Goal: Task Accomplishment & Management: Complete application form

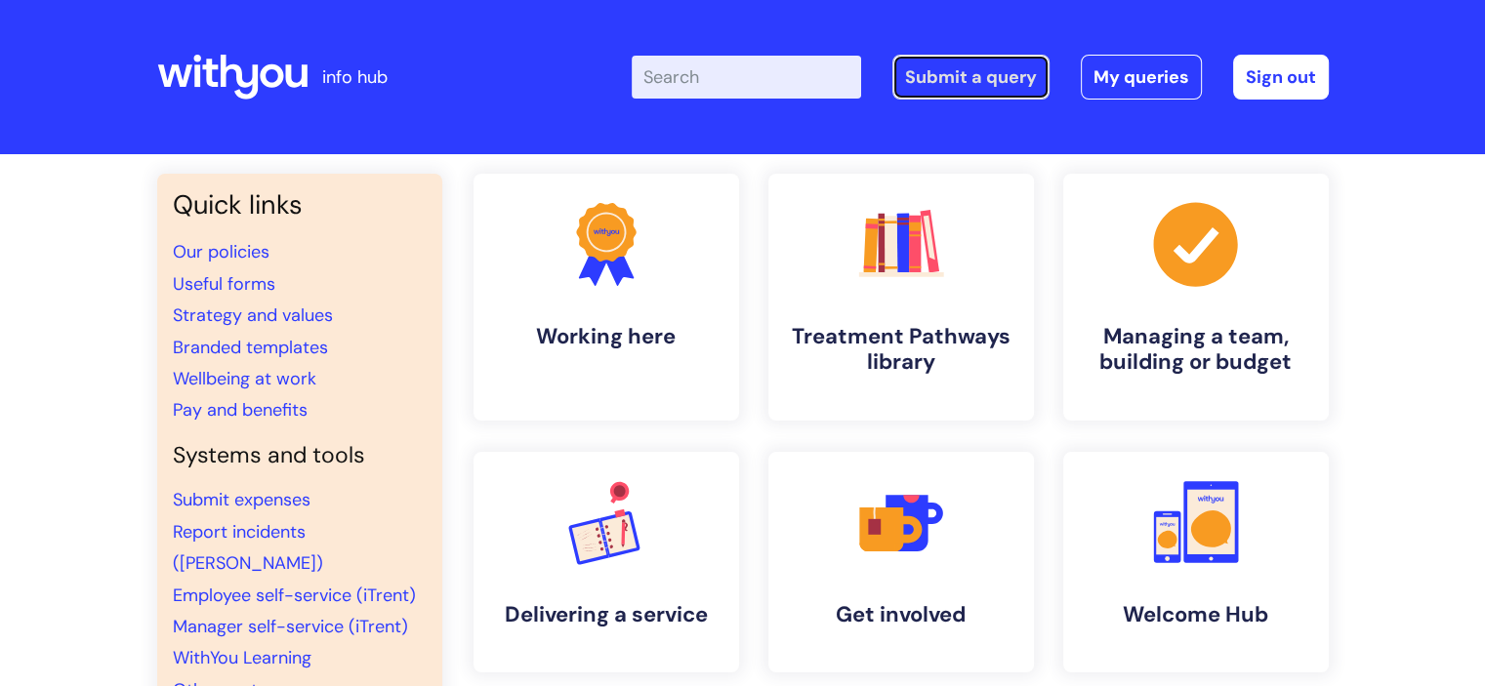
click at [962, 82] on link "Submit a query" at bounding box center [970, 77] width 157 height 45
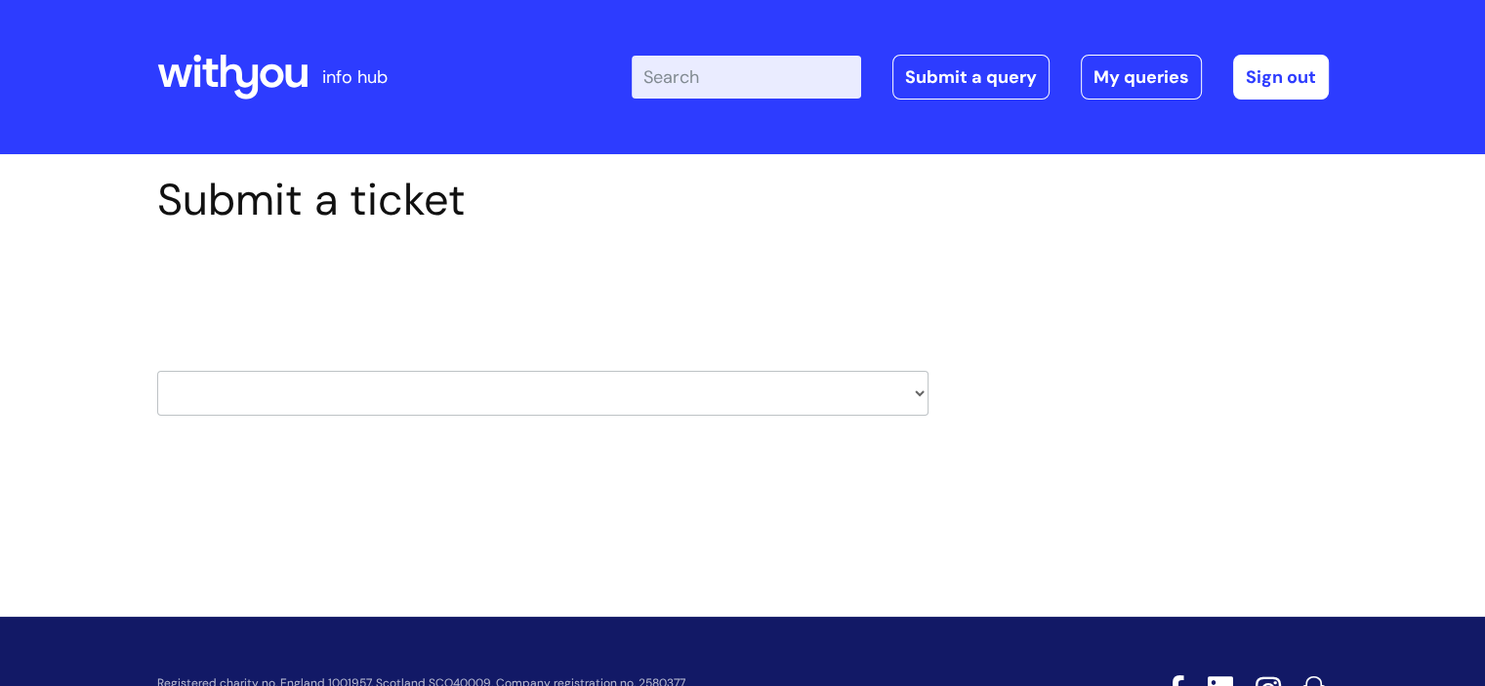
click at [901, 401] on select "HR / People IT and Support Clinical Drug Alerts Finance Accounts Data Support T…" at bounding box center [542, 393] width 771 height 45
select select "it_and_support"
click at [157, 371] on select "HR / People IT and Support Clinical Drug Alerts Finance Accounts Data Support T…" at bounding box center [542, 393] width 771 height 45
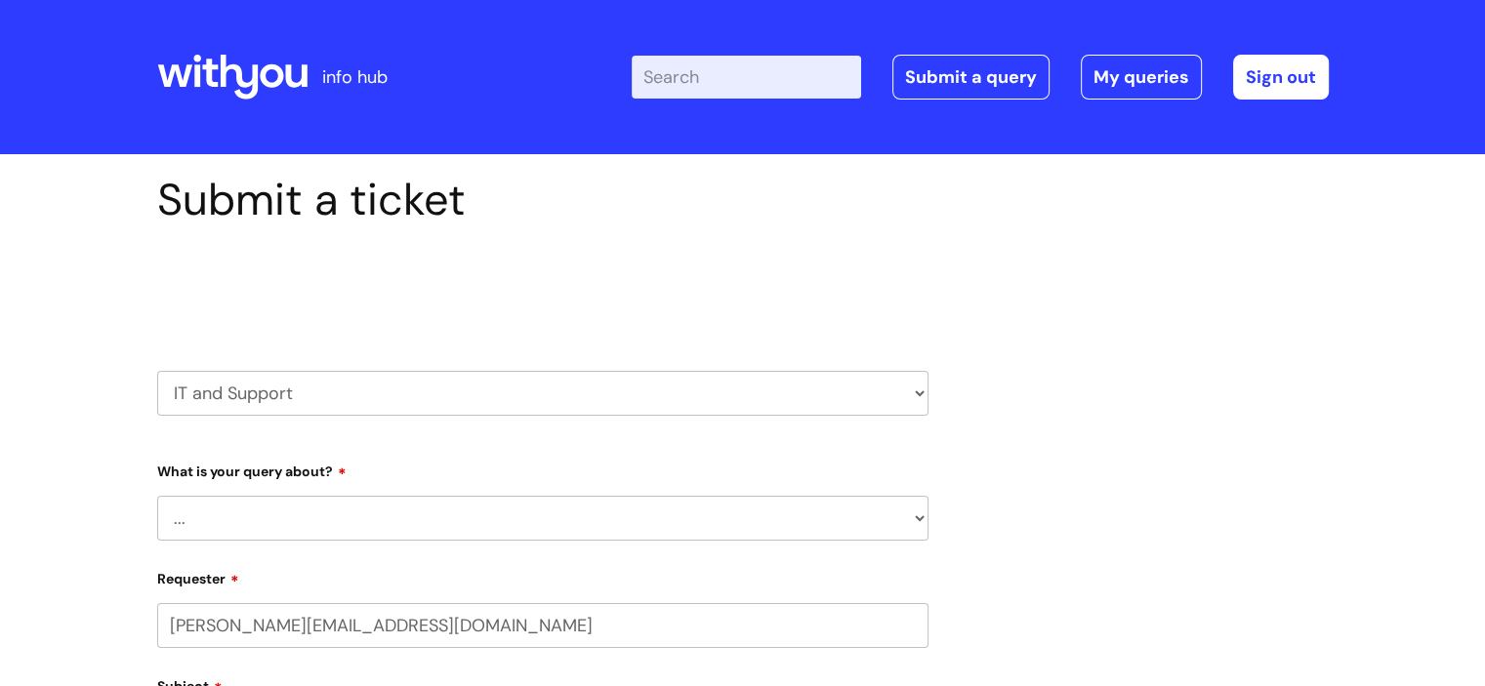
select select "80004157222"
click at [372, 509] on select "... Mobile Phone Reset & MFA Accounts, Starters and Leavers IT Hardware issue I…" at bounding box center [542, 518] width 771 height 45
select select "Accounts, Starters and Leavers"
click at [157, 496] on select "... Mobile Phone Reset & MFA Accounts, Starters and Leavers IT Hardware issue I…" at bounding box center [542, 518] width 771 height 45
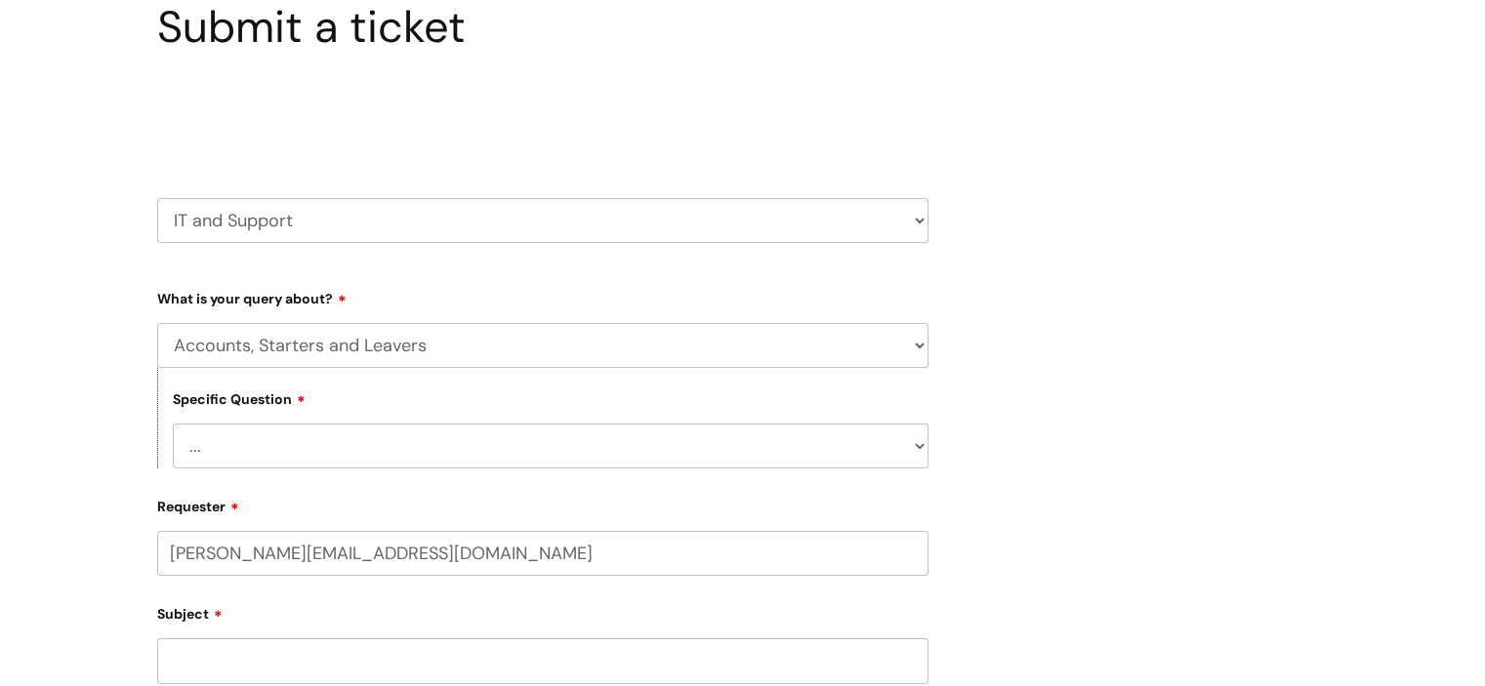
scroll to position [293, 0]
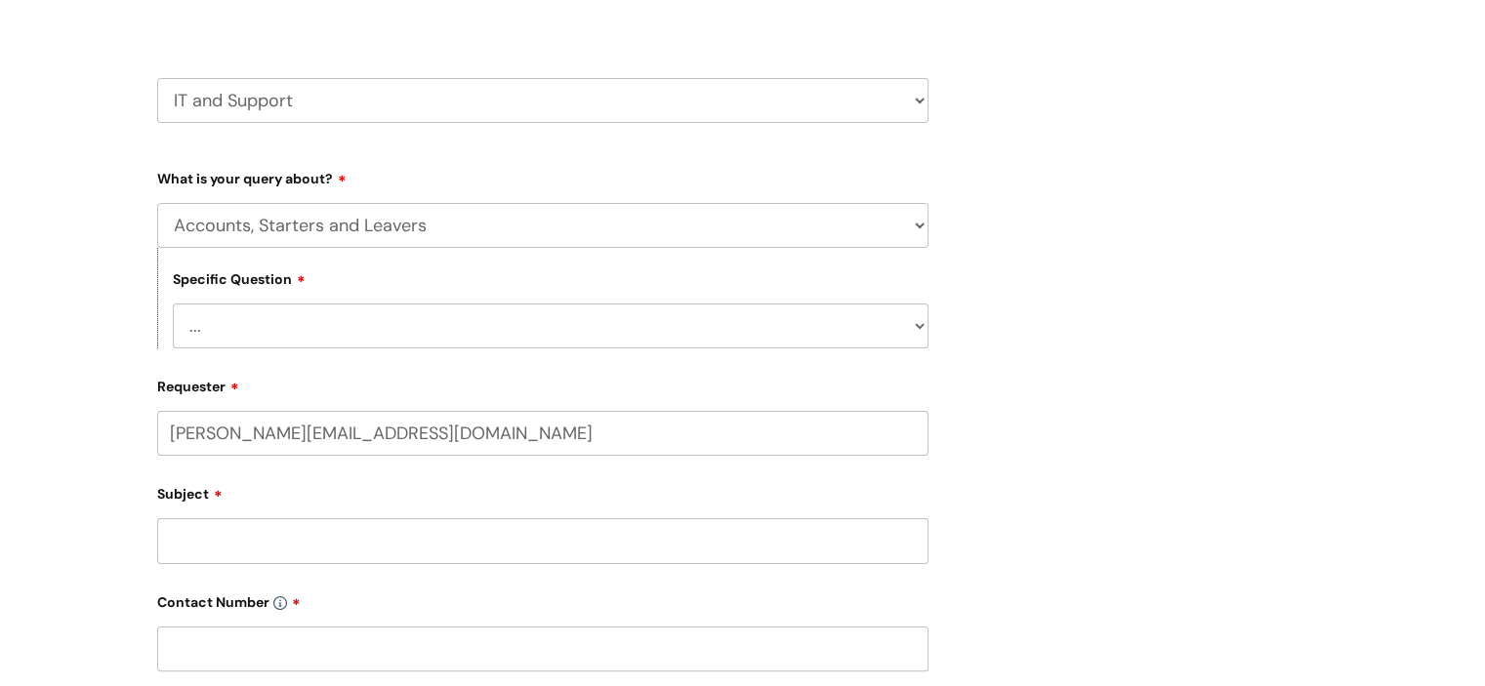
click at [417, 343] on select "... I have a new starter I have a leaver I need to make a change to an account …" at bounding box center [551, 326] width 756 height 45
select select "I have a new starter"
click at [173, 304] on select "... I have a new starter I have a leaver I need to make a change to an account …" at bounding box center [551, 326] width 756 height 45
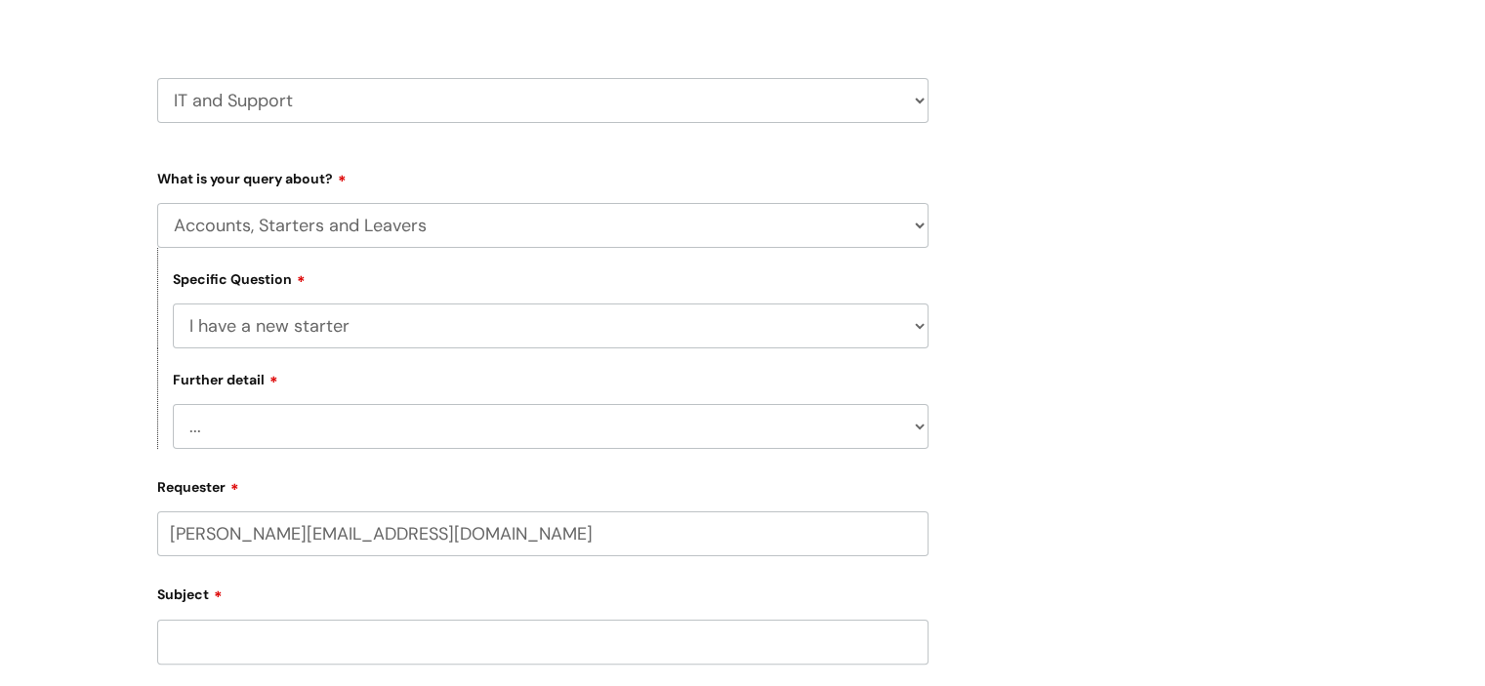
click at [342, 419] on select "... Can I have my new starter’s IT account details I need to amend the name, de…" at bounding box center [551, 426] width 756 height 45
select select "Something else"
click at [173, 405] on select "... Can I have my new starter’s IT account details I need to amend the name, de…" at bounding box center [551, 426] width 756 height 45
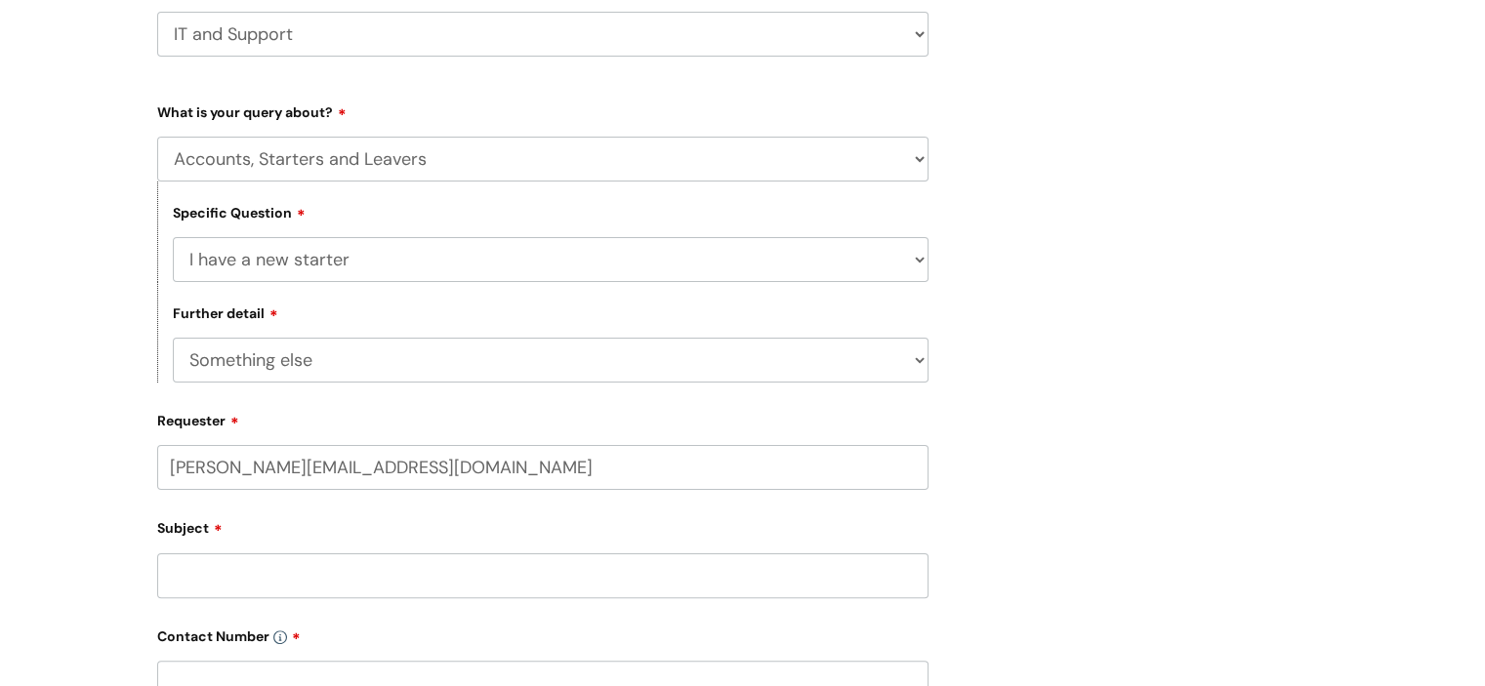
scroll to position [488, 0]
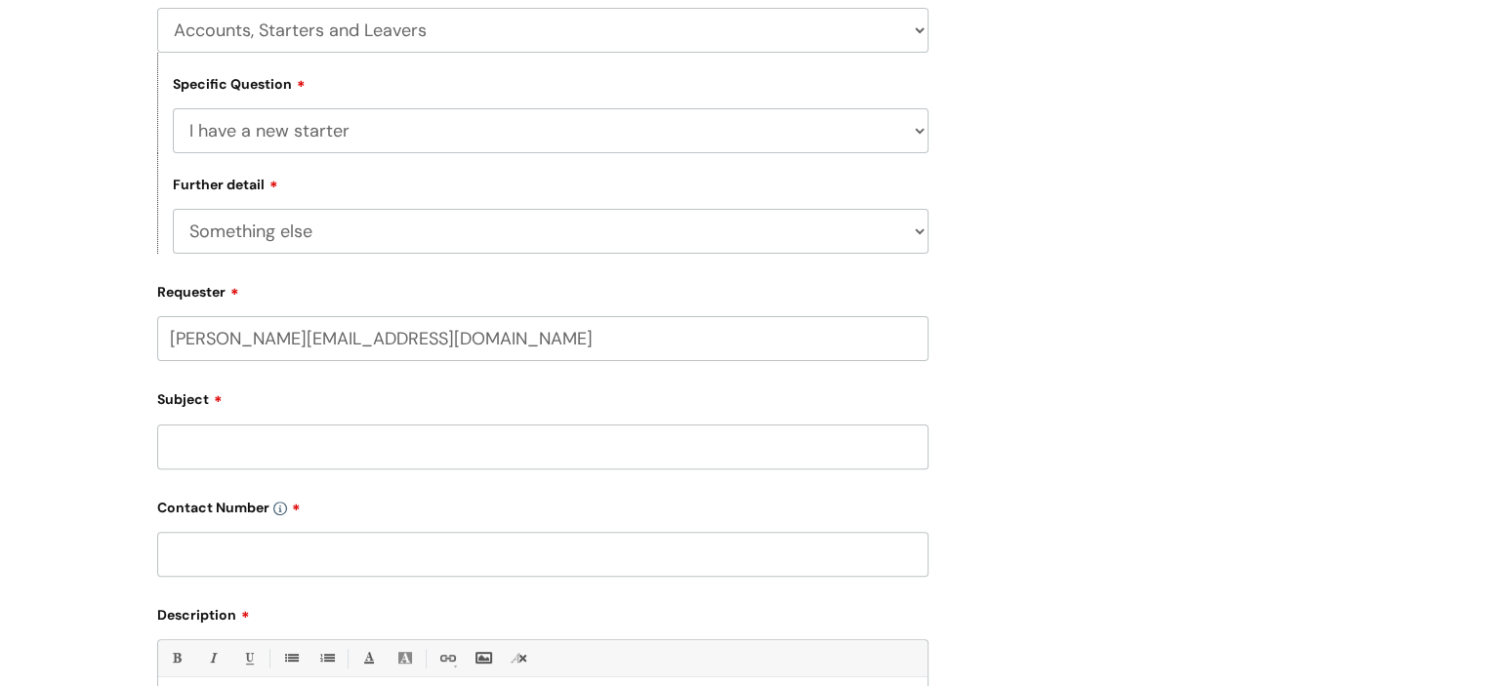
click at [371, 444] on input "Subject" at bounding box center [542, 447] width 771 height 45
type input "IT equipment"
click at [203, 557] on input "text" at bounding box center [542, 554] width 771 height 45
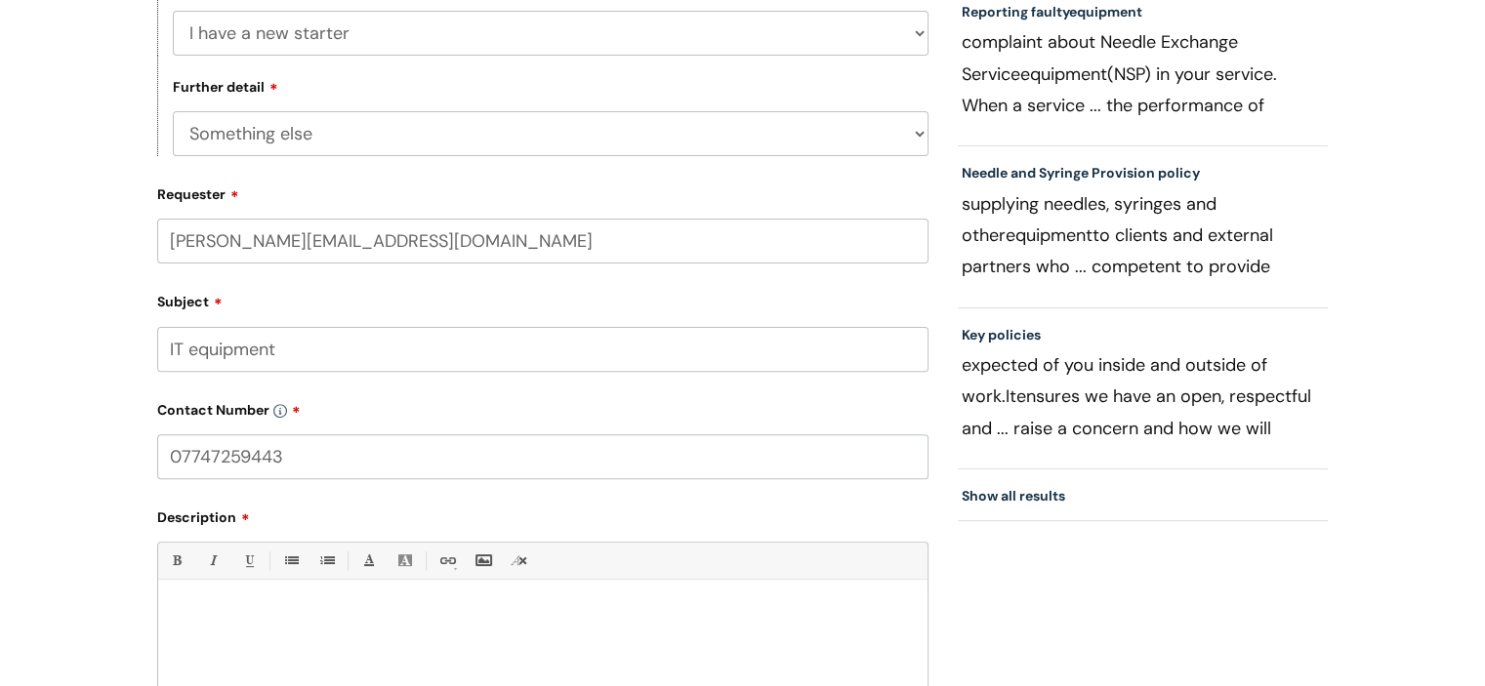
scroll to position [683, 0]
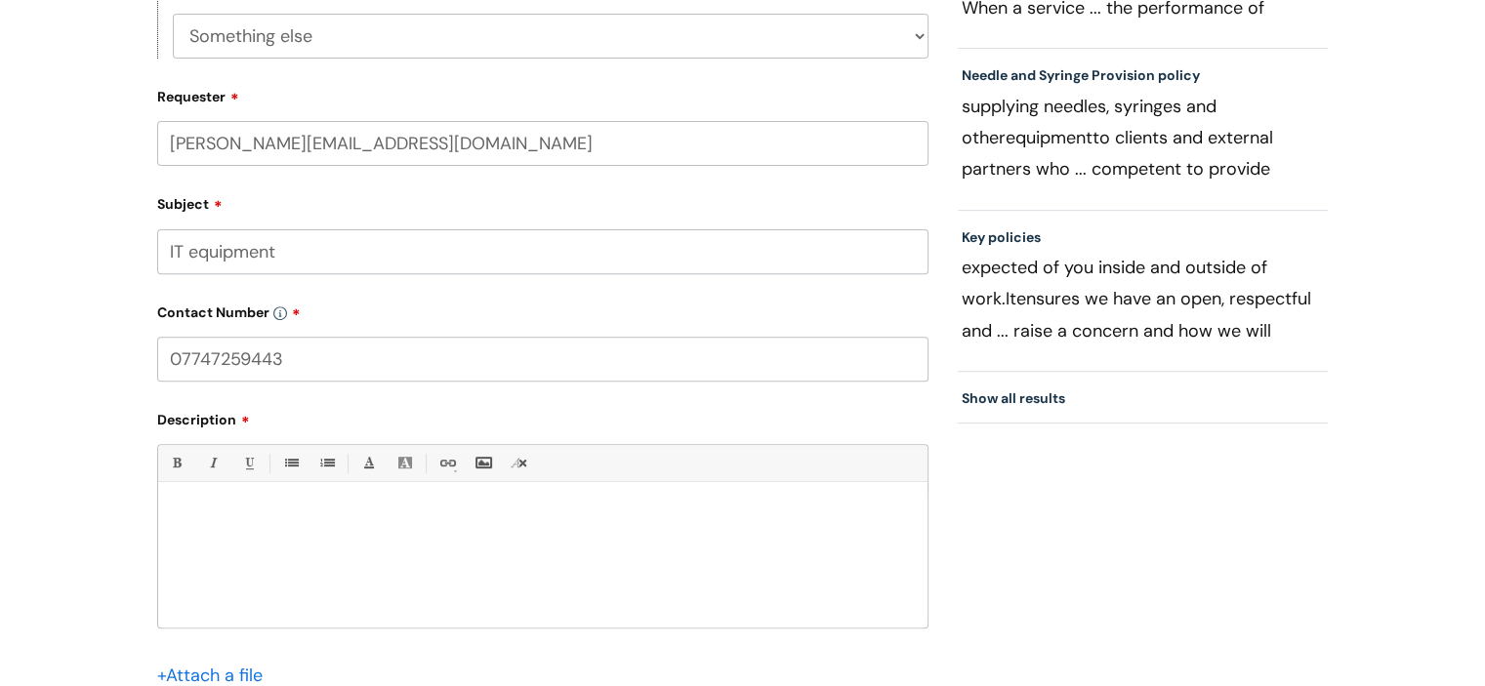
type input "07747259443"
click at [268, 560] on div at bounding box center [542, 560] width 769 height 135
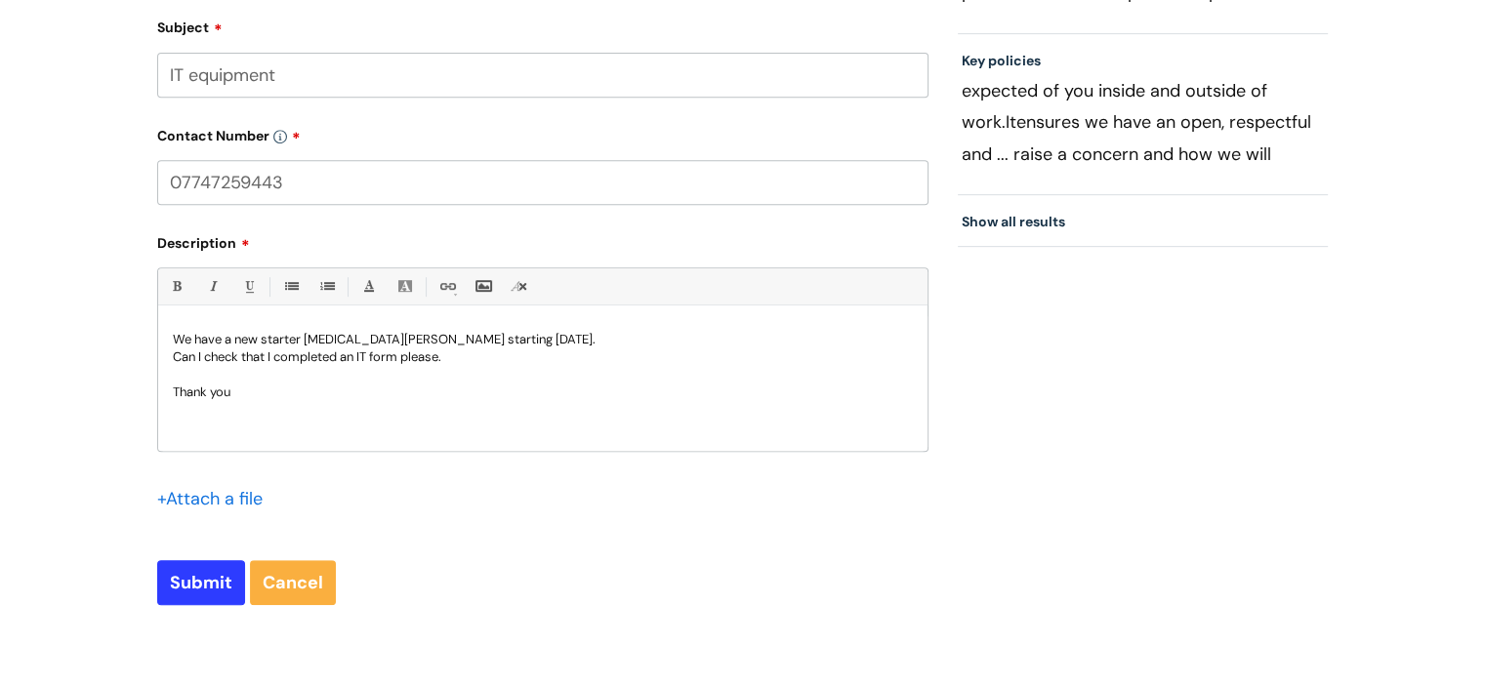
scroll to position [1109, 0]
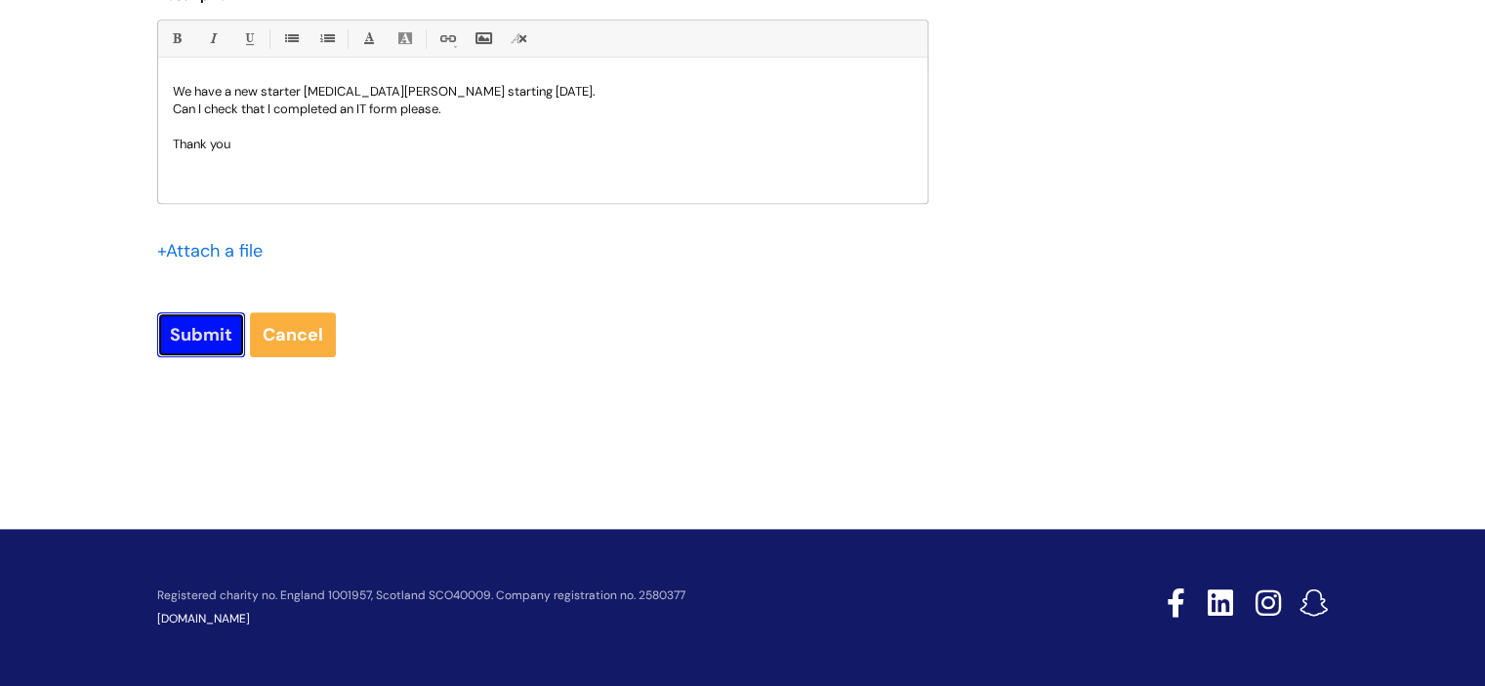
click at [199, 340] on input "Submit" at bounding box center [201, 334] width 88 height 45
type input "Please Wait..."
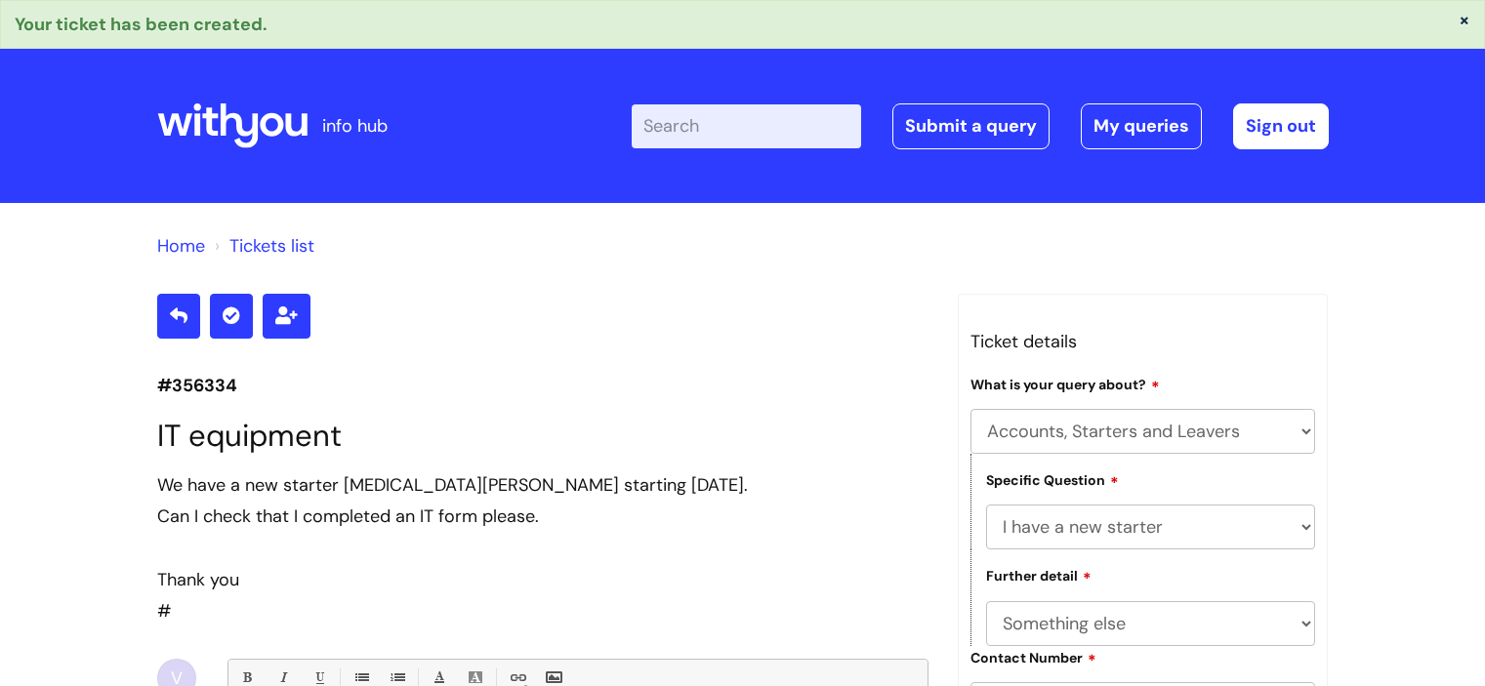
select select "Accounts, Starters and Leavers"
select select "I have a new starter"
select select "Something else"
